Goal: Transaction & Acquisition: Purchase product/service

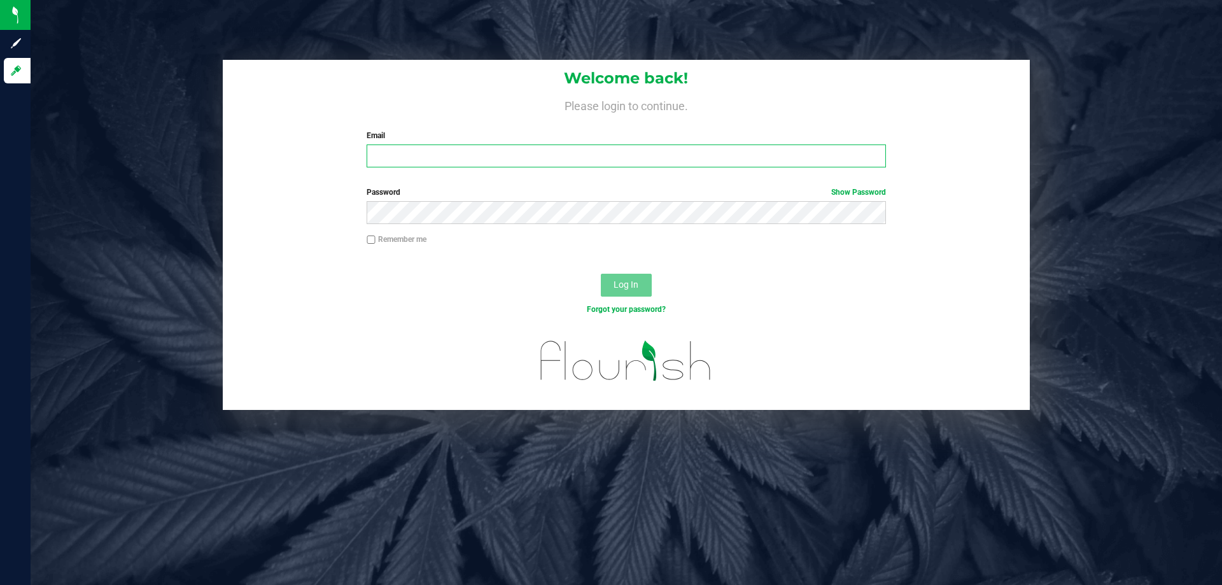
click at [391, 150] on input "Email" at bounding box center [626, 156] width 519 height 23
type input "[EMAIL_ADDRESS][DOMAIN_NAME]"
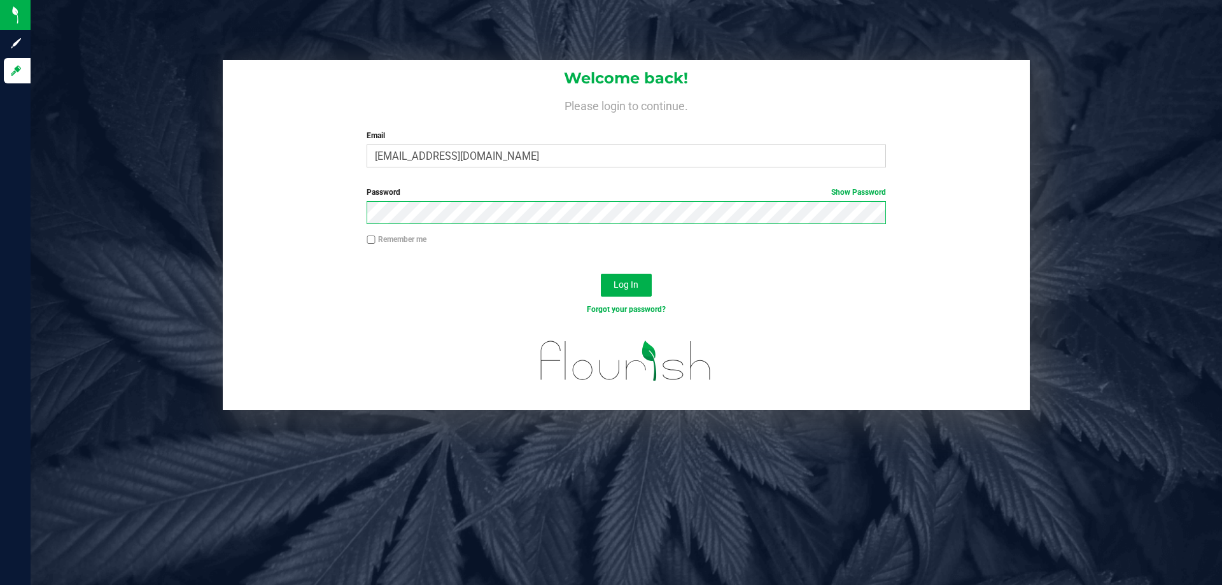
click at [601, 274] on button "Log In" at bounding box center [626, 285] width 51 height 23
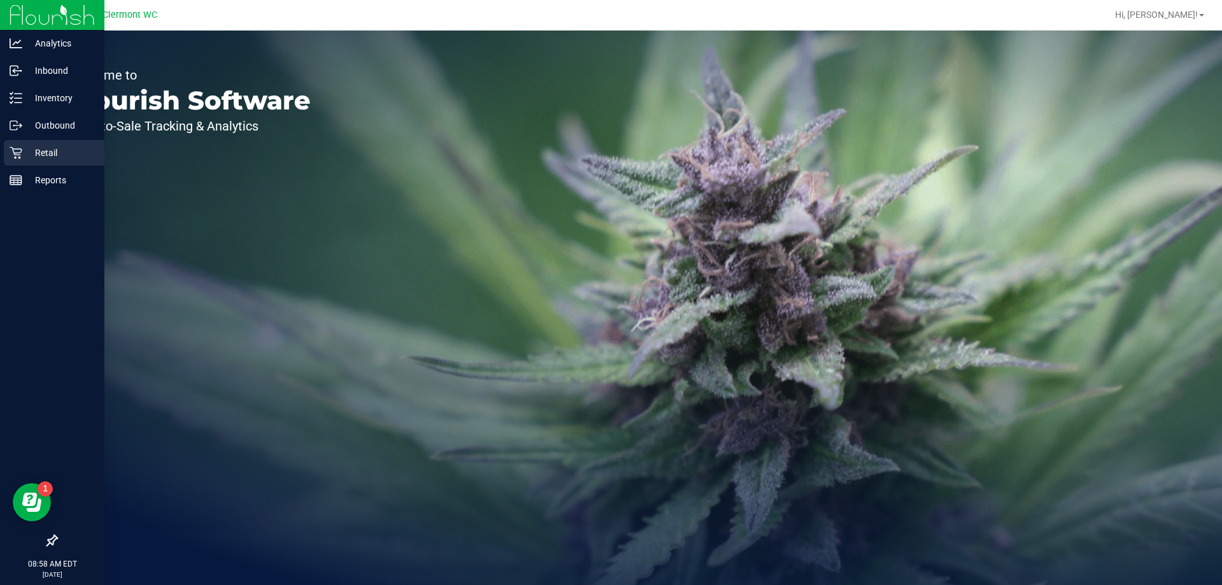
click at [38, 147] on p "Retail" at bounding box center [60, 152] width 76 height 15
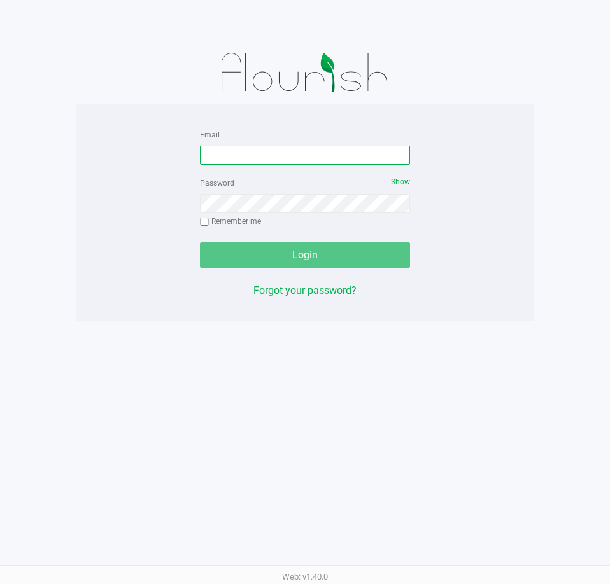
click at [234, 153] on input "Email" at bounding box center [305, 155] width 210 height 19
type input "[EMAIL_ADDRESS][DOMAIN_NAME]"
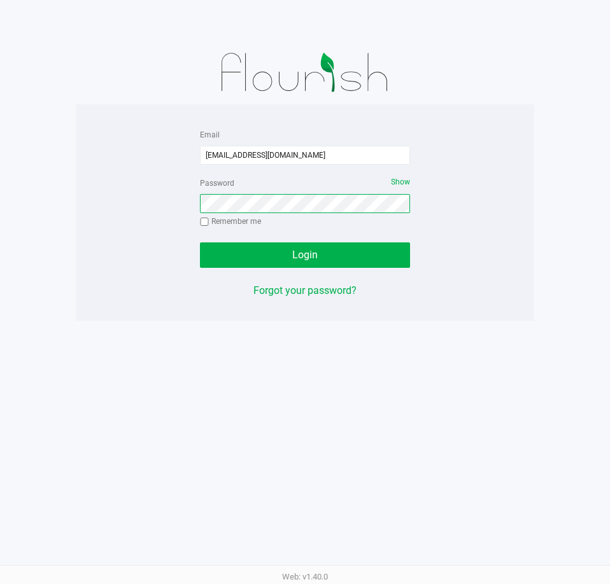
click at [200, 243] on button "Login" at bounding box center [305, 255] width 210 height 25
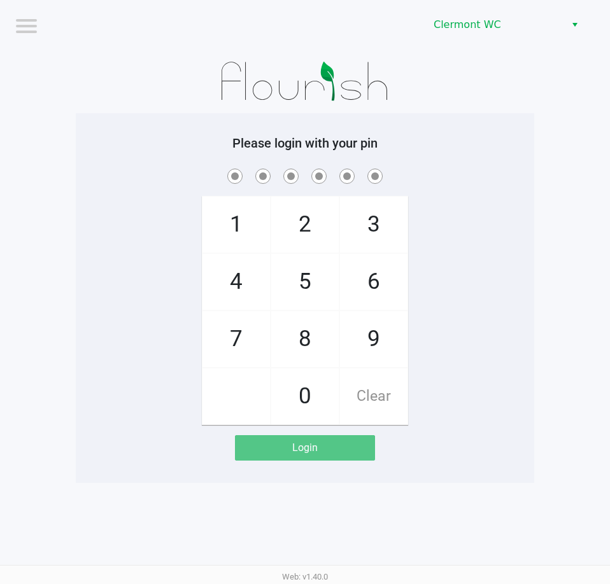
click at [504, 402] on div "1 4 7 2 5 8 0 3 6 9 Clear" at bounding box center [305, 295] width 458 height 259
checkbox input "true"
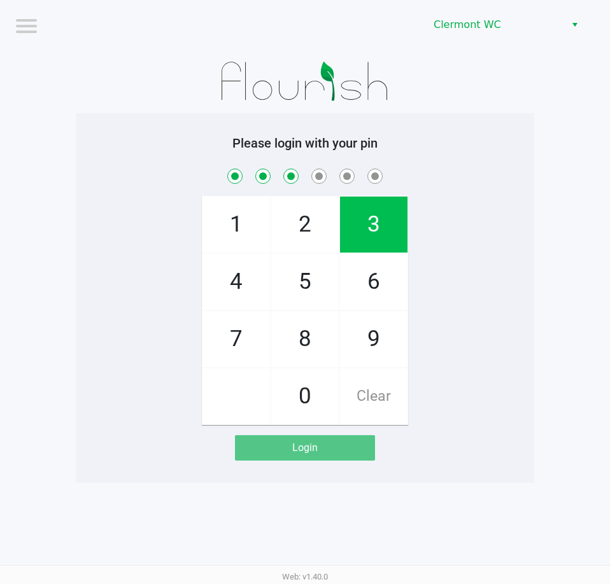
checkbox input "true"
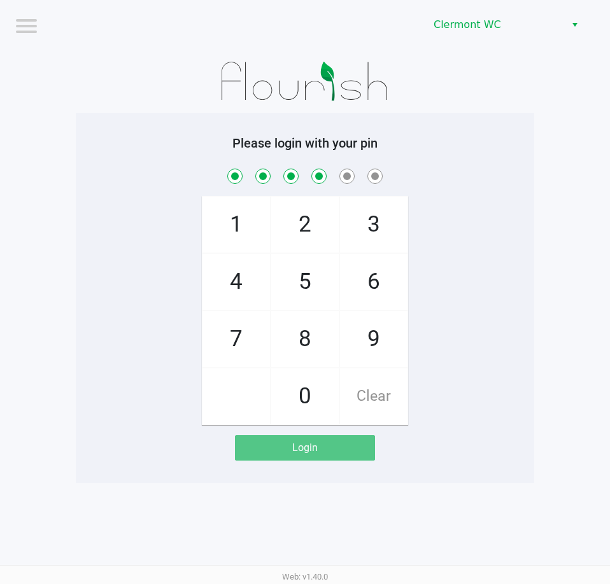
checkbox input "true"
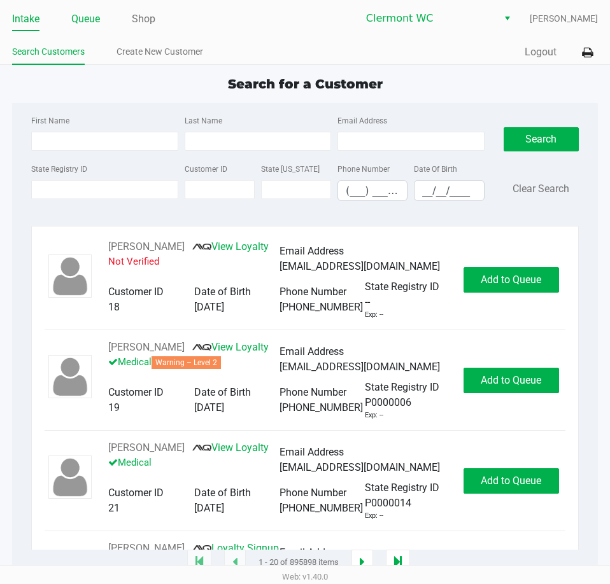
click at [78, 20] on link "Queue" at bounding box center [85, 19] width 29 height 18
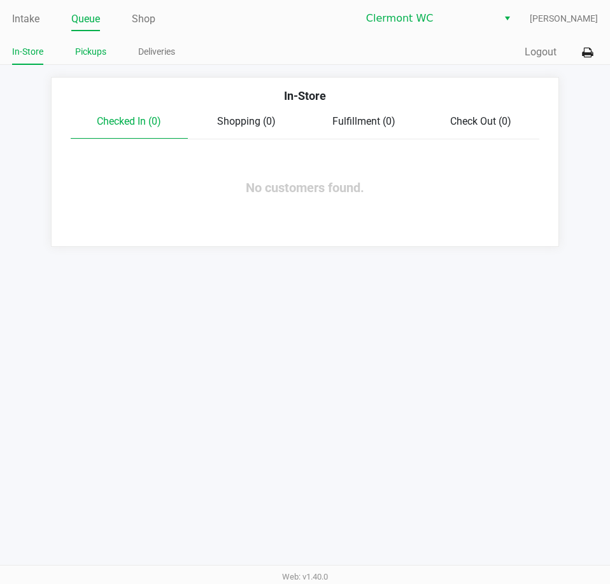
click at [83, 50] on link "Pickups" at bounding box center [90, 52] width 31 height 16
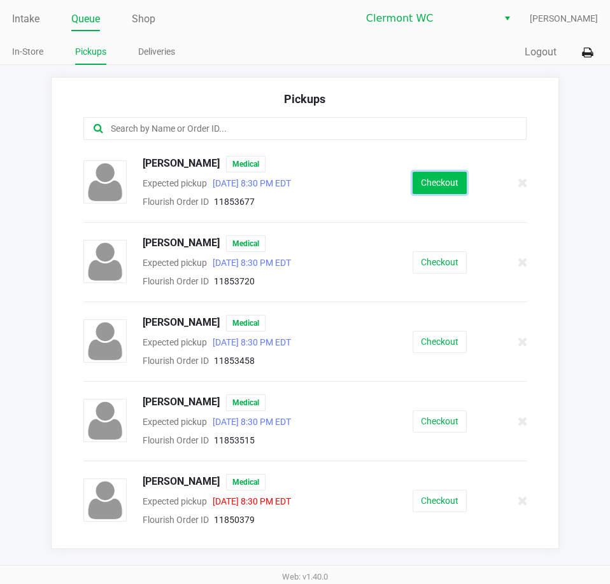
click at [428, 176] on button "Checkout" at bounding box center [440, 183] width 54 height 22
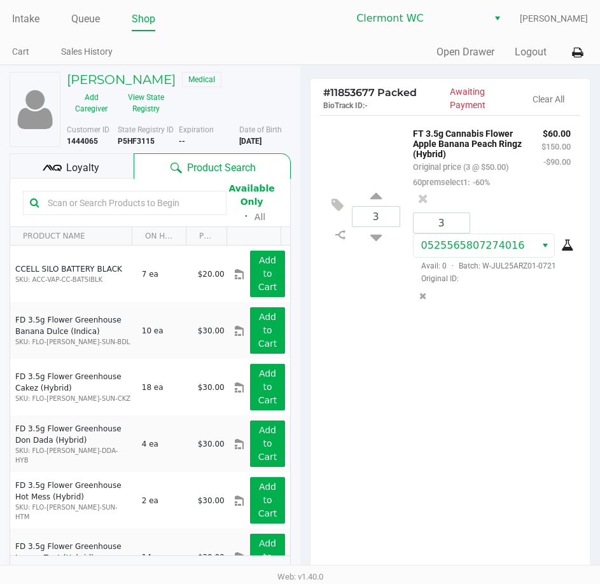
click at [106, 164] on div "Loyalty" at bounding box center [72, 165] width 124 height 25
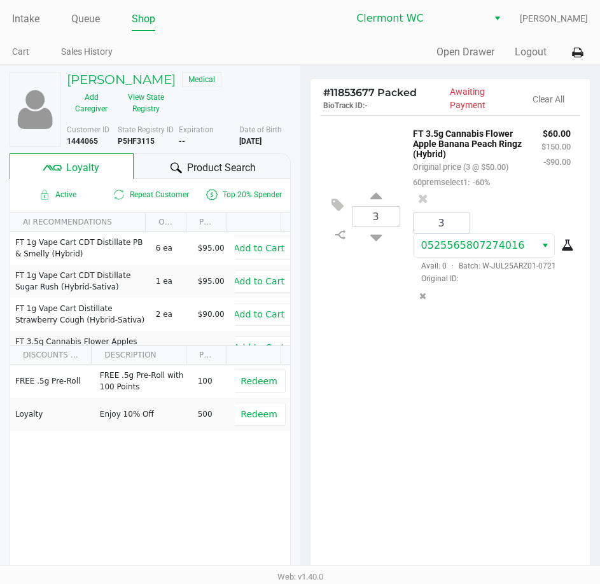
scroll to position [162, 0]
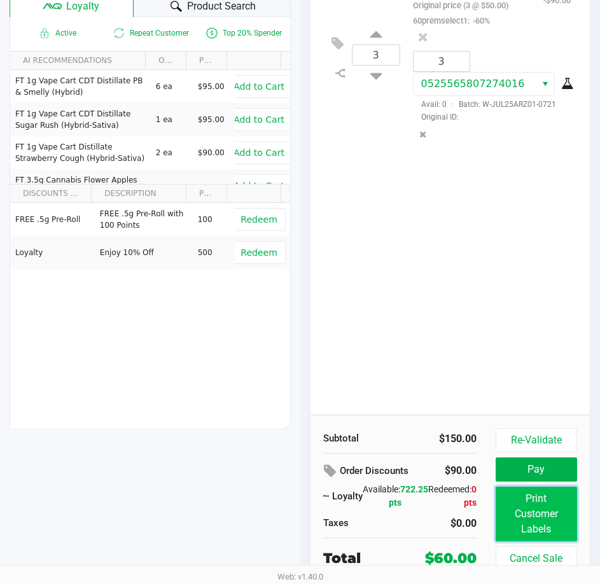
click at [521, 509] on button "Print Customer Labels" at bounding box center [536, 514] width 81 height 55
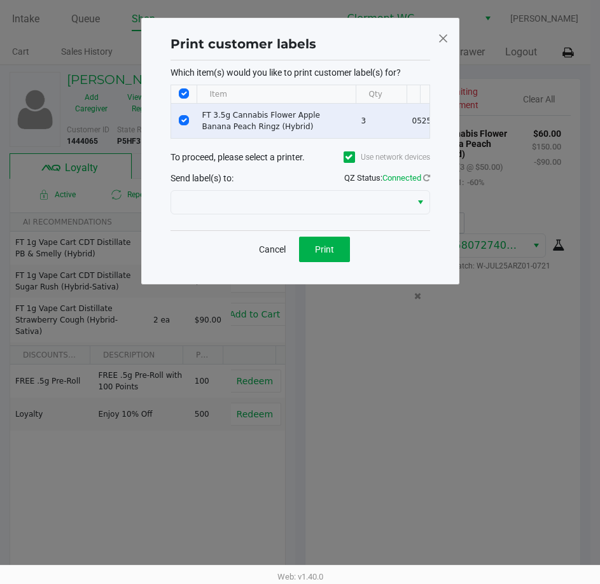
scroll to position [0, 0]
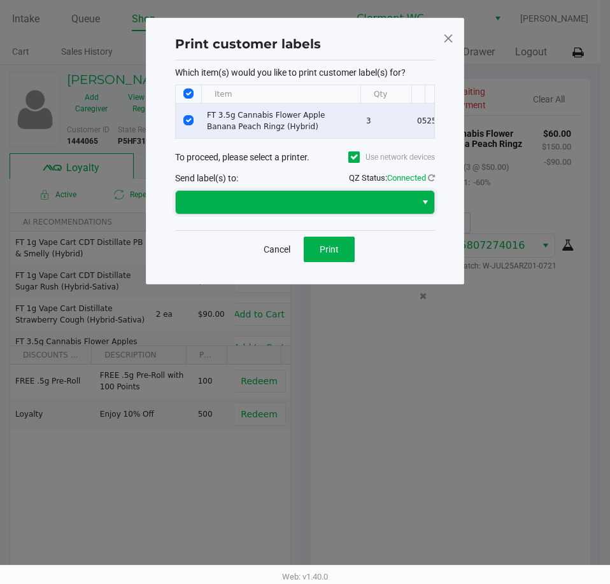
click at [354, 210] on span at bounding box center [295, 202] width 225 height 15
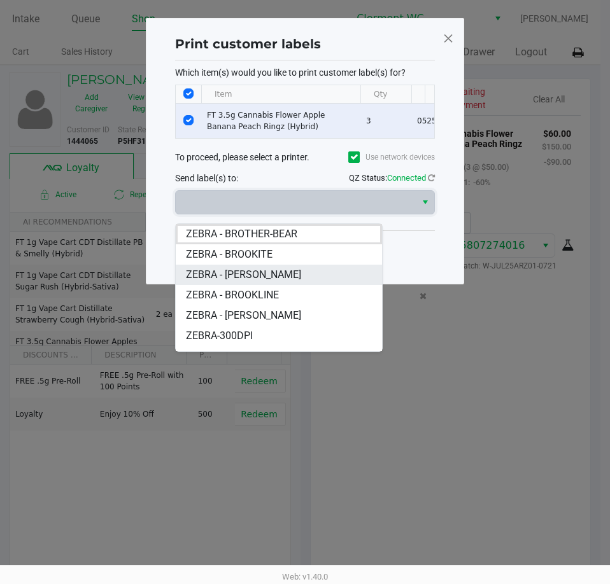
click at [331, 268] on li "ZEBRA - BRUCE-BANNER" at bounding box center [279, 275] width 206 height 20
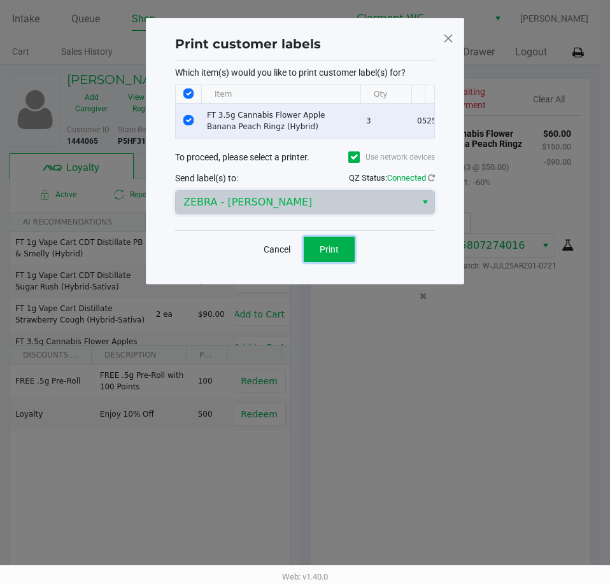
click at [331, 262] on button "Print" at bounding box center [329, 249] width 51 height 25
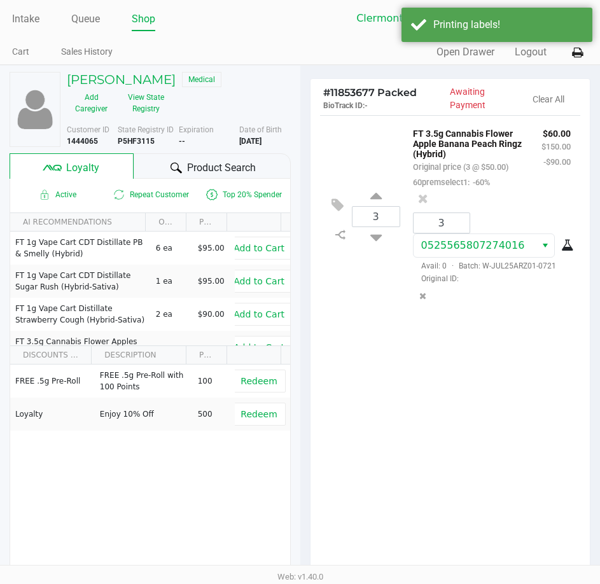
click at [428, 467] on div "3 FT 3.5g Cannabis Flower Apple Banana Peach Ringz (Hybrid) Original price (3 @…" at bounding box center [451, 346] width 280 height 462
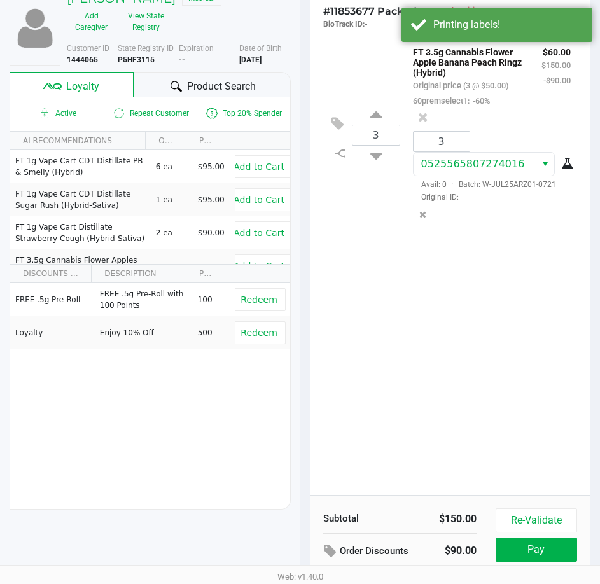
scroll to position [162, 0]
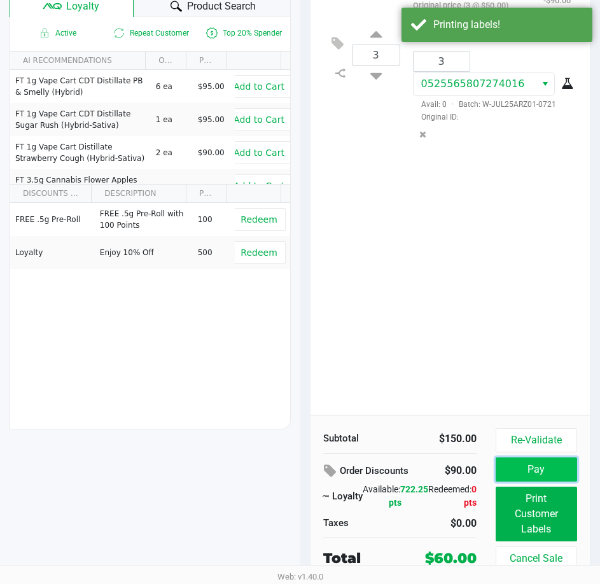
click at [526, 480] on button "Pay" at bounding box center [536, 470] width 81 height 24
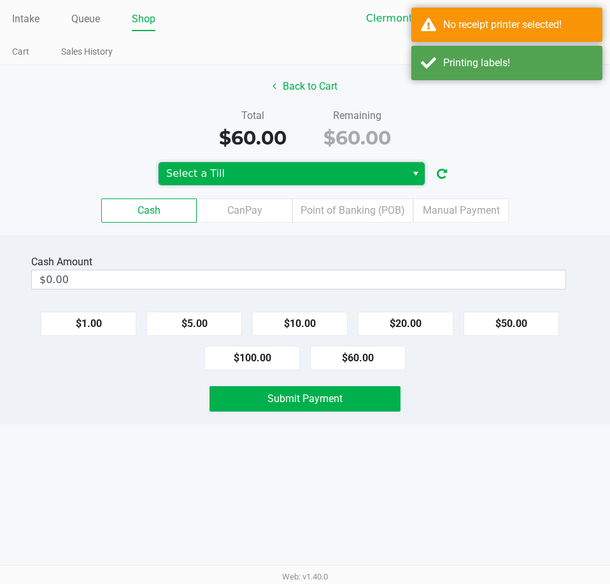
click at [350, 176] on span "Select a Till" at bounding box center [282, 173] width 232 height 15
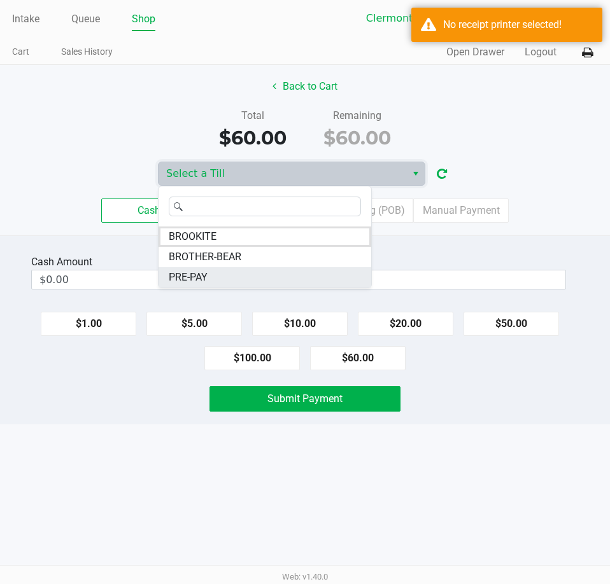
click at [234, 272] on li "PRE-PAY" at bounding box center [265, 277] width 213 height 20
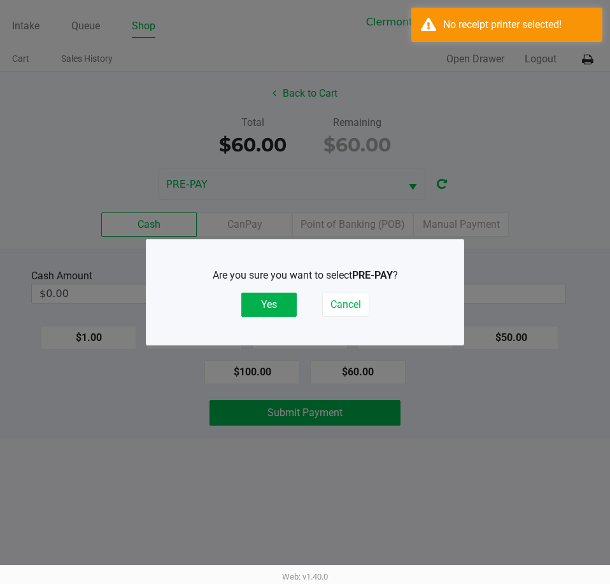
click at [497, 95] on ngb-modal-window "Are you sure you want to select PRE-PAY ? Yes Cancel" at bounding box center [305, 292] width 610 height 584
drag, startPoint x: 287, startPoint y: 306, endPoint x: 290, endPoint y: 299, distance: 7.5
click at [288, 303] on button "Yes" at bounding box center [268, 305] width 55 height 24
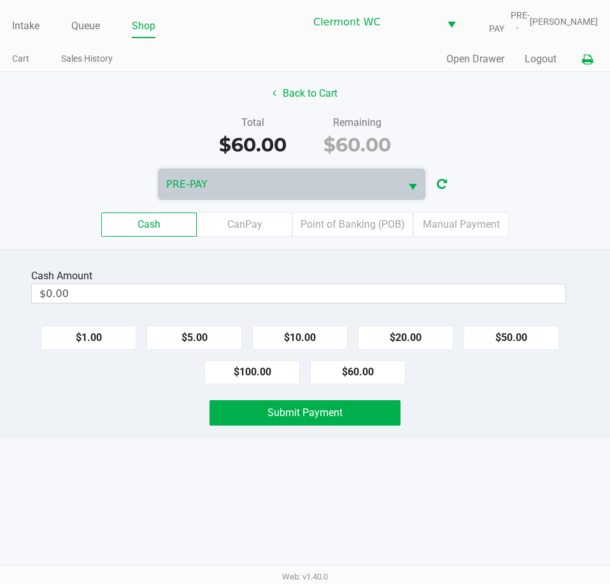
click at [585, 61] on icon at bounding box center [587, 59] width 11 height 9
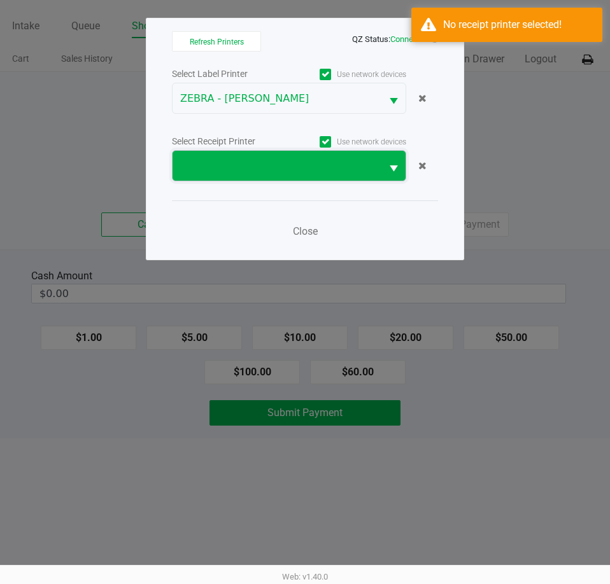
click at [296, 163] on span at bounding box center [277, 166] width 194 height 15
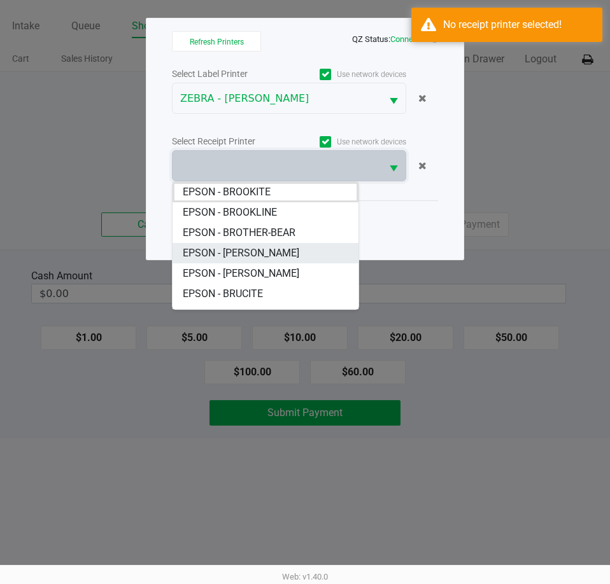
click at [270, 255] on span "EPSON - BRUCE-BANNER" at bounding box center [241, 253] width 117 height 15
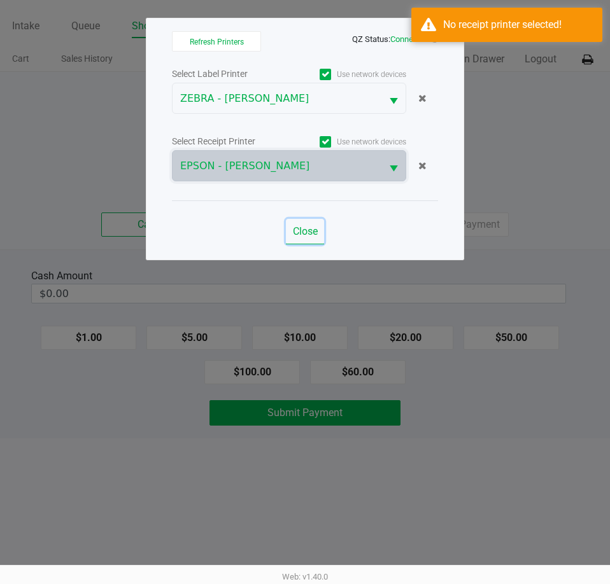
click at [320, 227] on button "Close" at bounding box center [305, 231] width 38 height 25
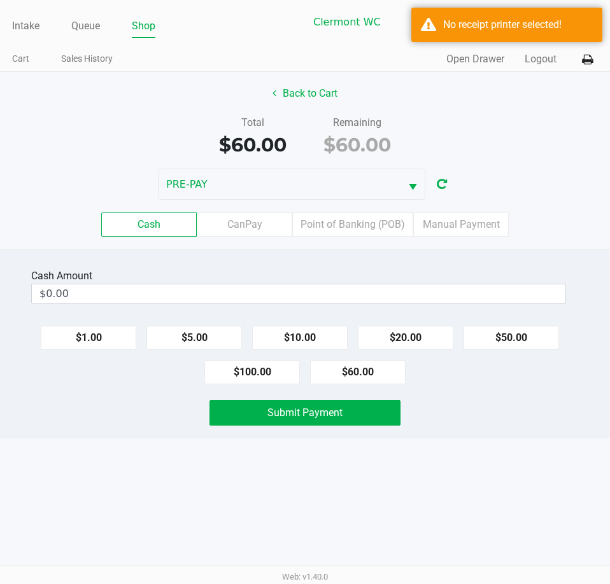
click at [522, 163] on div "Back to Cart Total $60.00 Remaining $60.00 PRE-PAY Cash CanPay Point of Banking…" at bounding box center [305, 161] width 610 height 178
click at [444, 221] on label "Manual Payment" at bounding box center [460, 225] width 95 height 24
click at [0, 0] on 8 "Manual Payment" at bounding box center [0, 0] width 0 height 0
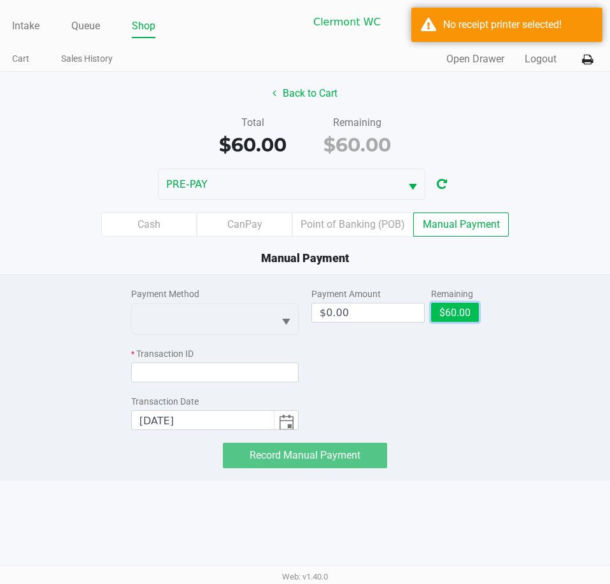
click at [448, 312] on button "$60.00" at bounding box center [455, 312] width 48 height 19
type input "$60.00"
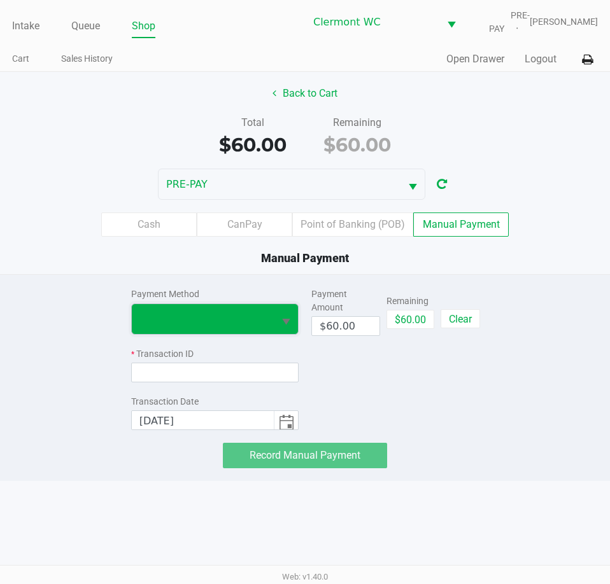
click at [253, 318] on span at bounding box center [202, 318] width 127 height 15
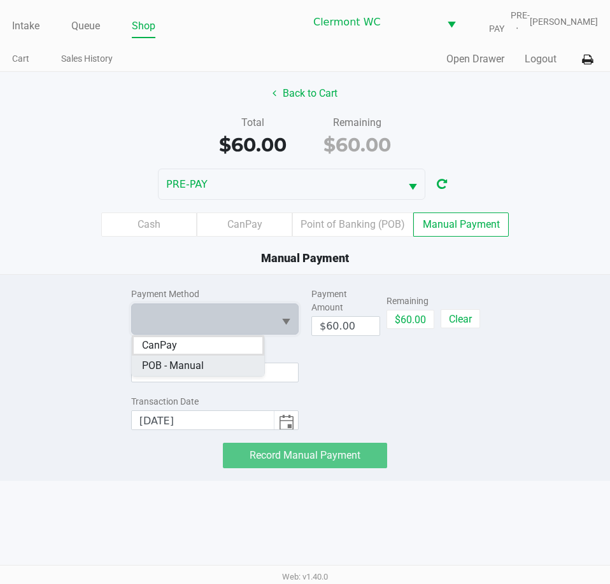
click at [229, 364] on Manual "POB - Manual" at bounding box center [198, 366] width 132 height 20
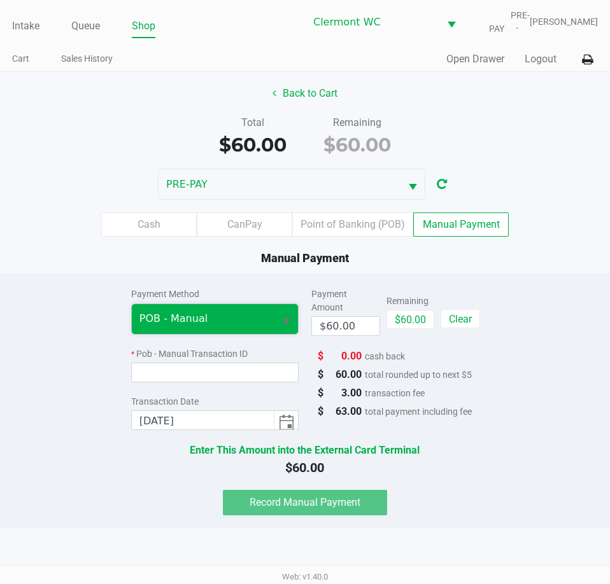
click at [254, 311] on span "POB - Manual" at bounding box center [203, 319] width 142 height 30
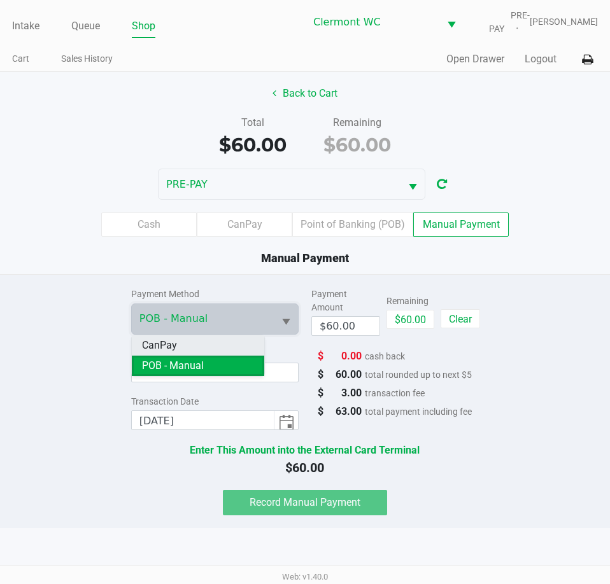
click at [232, 348] on li "CanPay" at bounding box center [198, 346] width 132 height 20
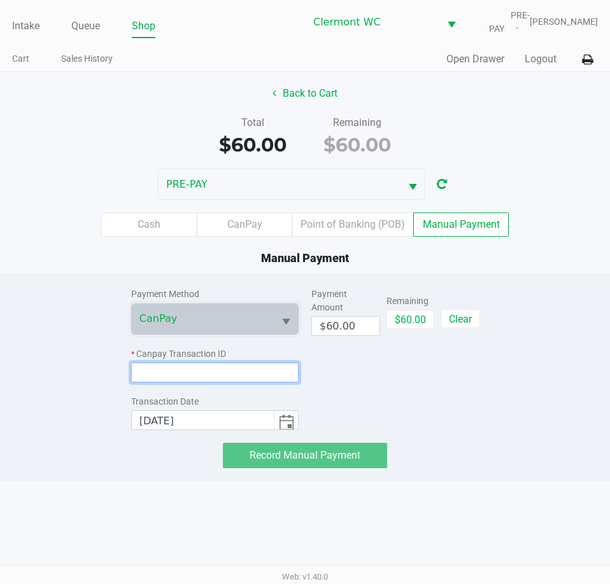
click at [226, 377] on input at bounding box center [214, 373] width 167 height 20
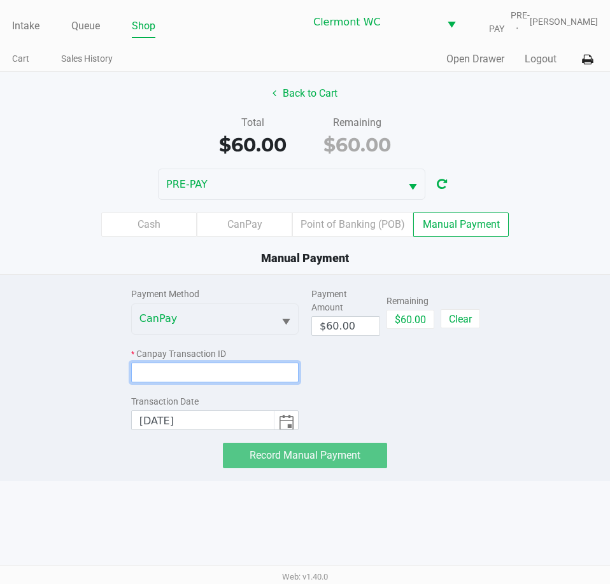
click at [204, 369] on input at bounding box center [214, 373] width 167 height 20
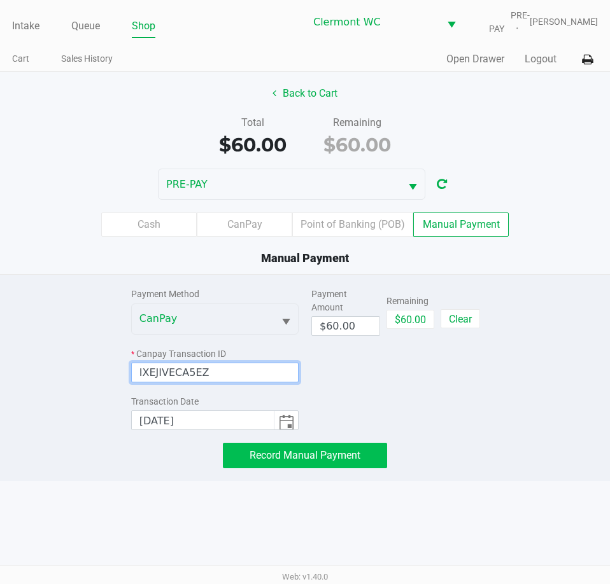
type input "IXEJIVECA5EZ"
click at [301, 465] on button "Record Manual Payment" at bounding box center [305, 455] width 164 height 25
